Goal: Task Accomplishment & Management: Use online tool/utility

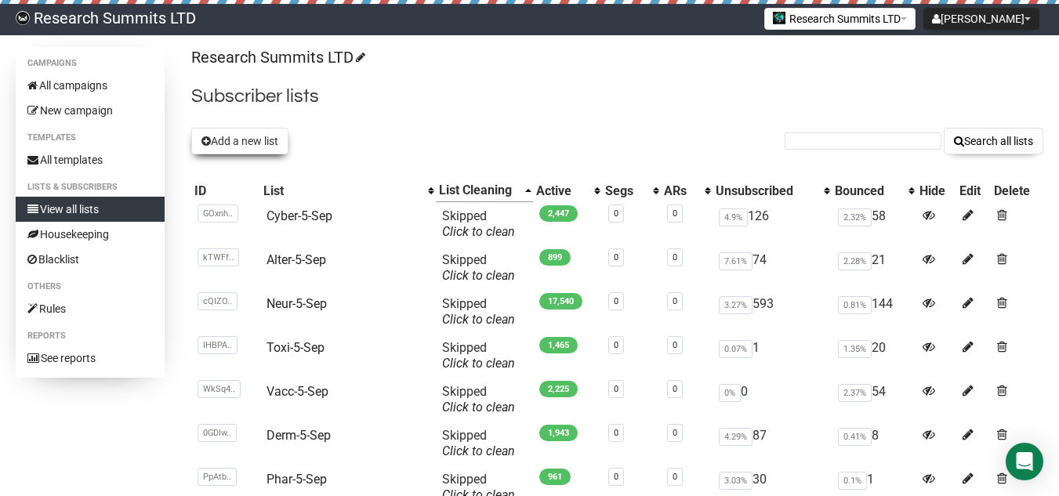
click at [237, 145] on button "Add a new list" at bounding box center [239, 141] width 97 height 27
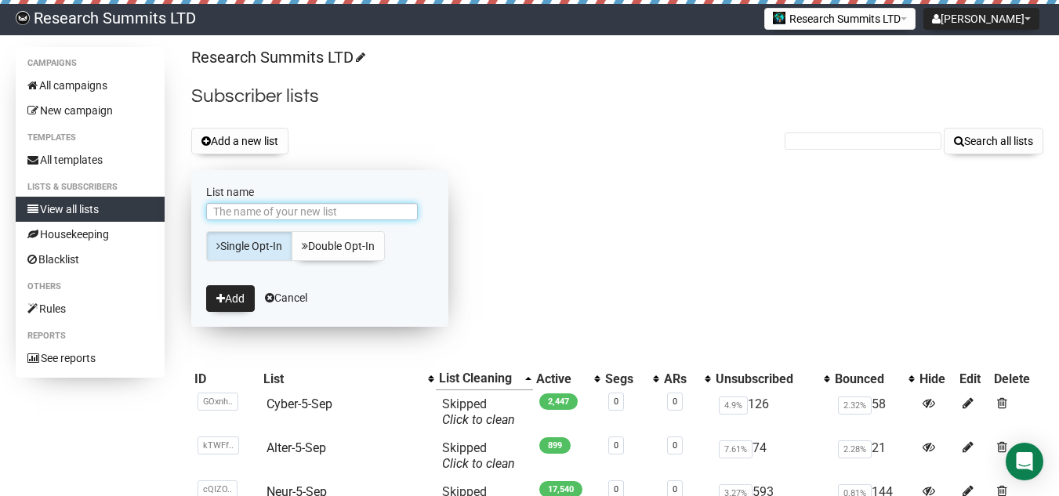
click at [248, 218] on input "List name" at bounding box center [312, 211] width 212 height 17
click at [217, 212] on input "neur-5-sep1" at bounding box center [312, 211] width 212 height 17
type input "Neur-5-[DATE]"
click at [235, 288] on button "Add" at bounding box center [230, 298] width 49 height 27
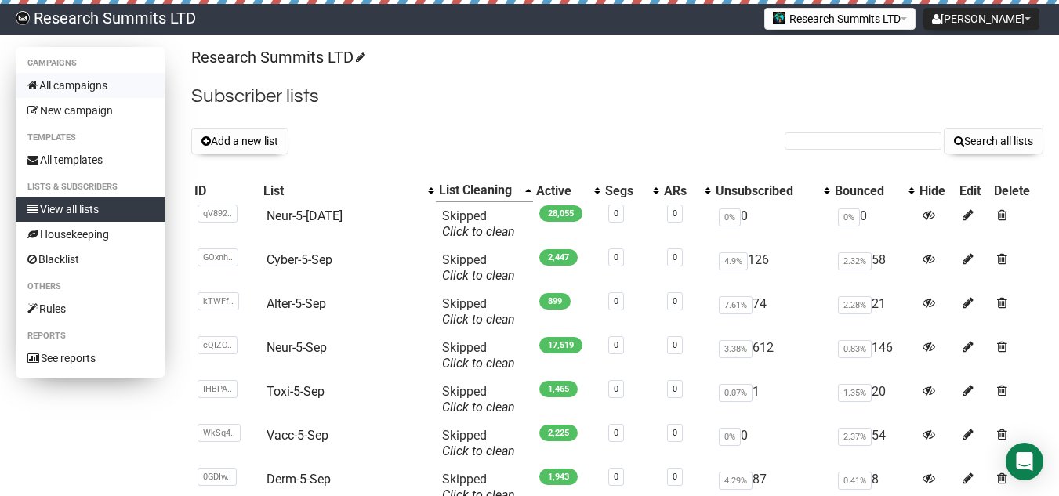
drag, startPoint x: 92, startPoint y: 80, endPoint x: 101, endPoint y: 82, distance: 8.8
click at [92, 80] on link "All campaigns" at bounding box center [90, 85] width 149 height 25
